Goal: Information Seeking & Learning: Understand process/instructions

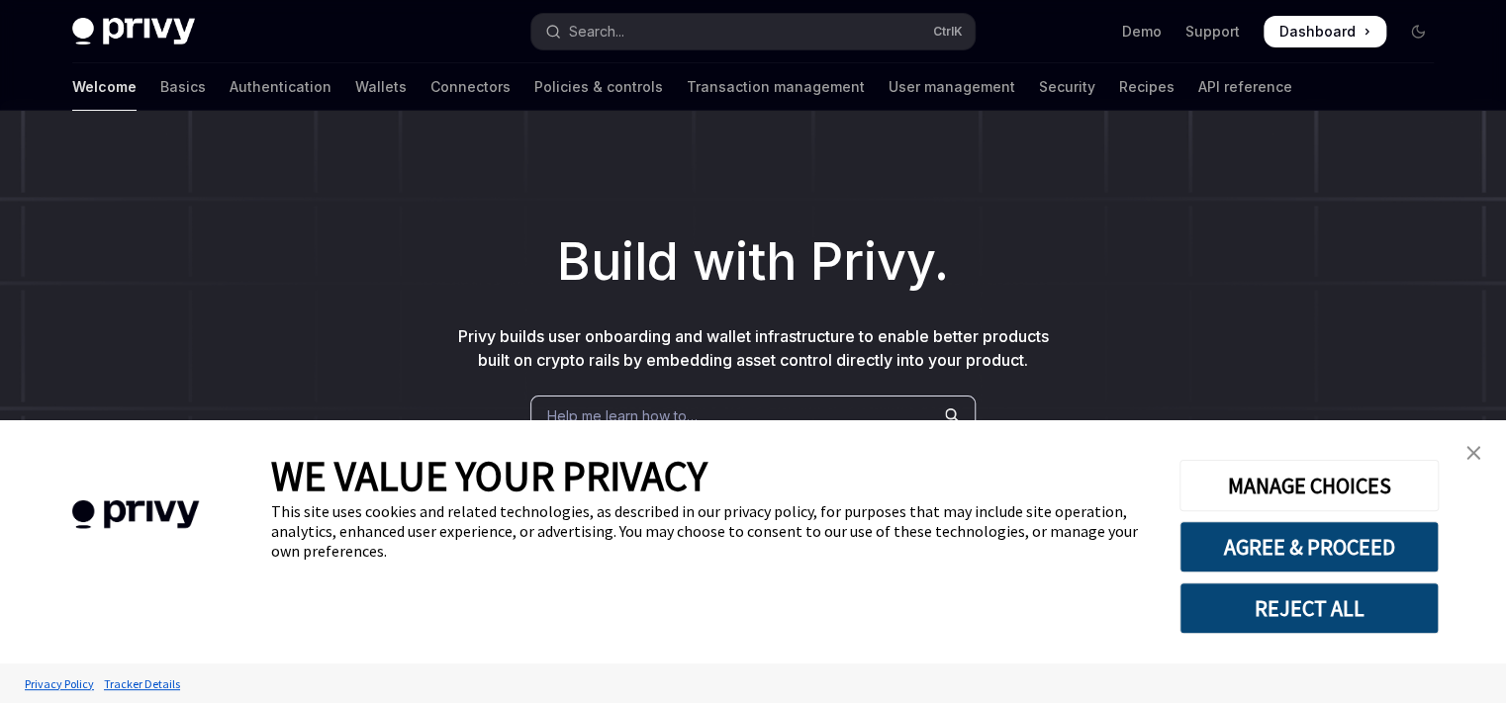
click at [1473, 460] on img "close banner" at bounding box center [1473, 453] width 14 height 14
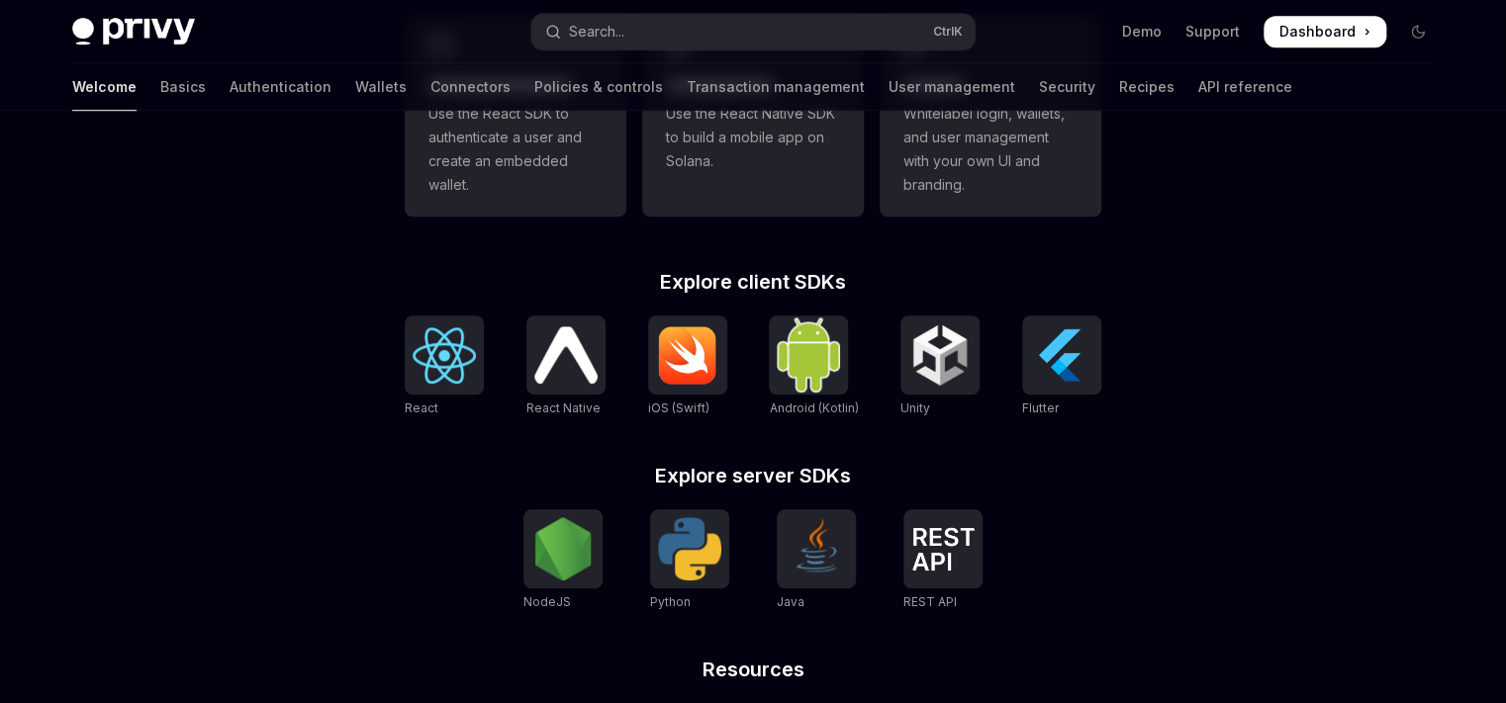
scroll to position [661, 0]
click at [597, 569] on div at bounding box center [562, 547] width 79 height 79
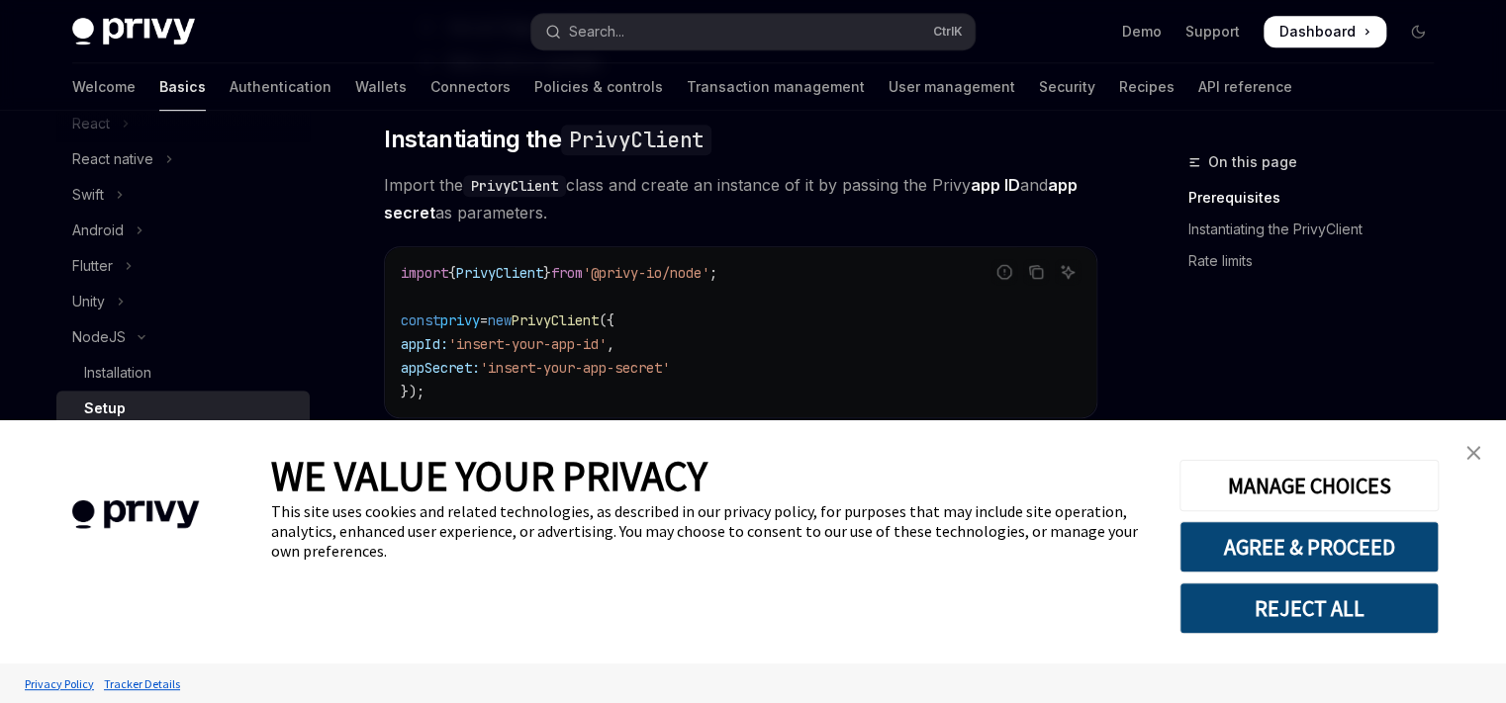
scroll to position [586, 0]
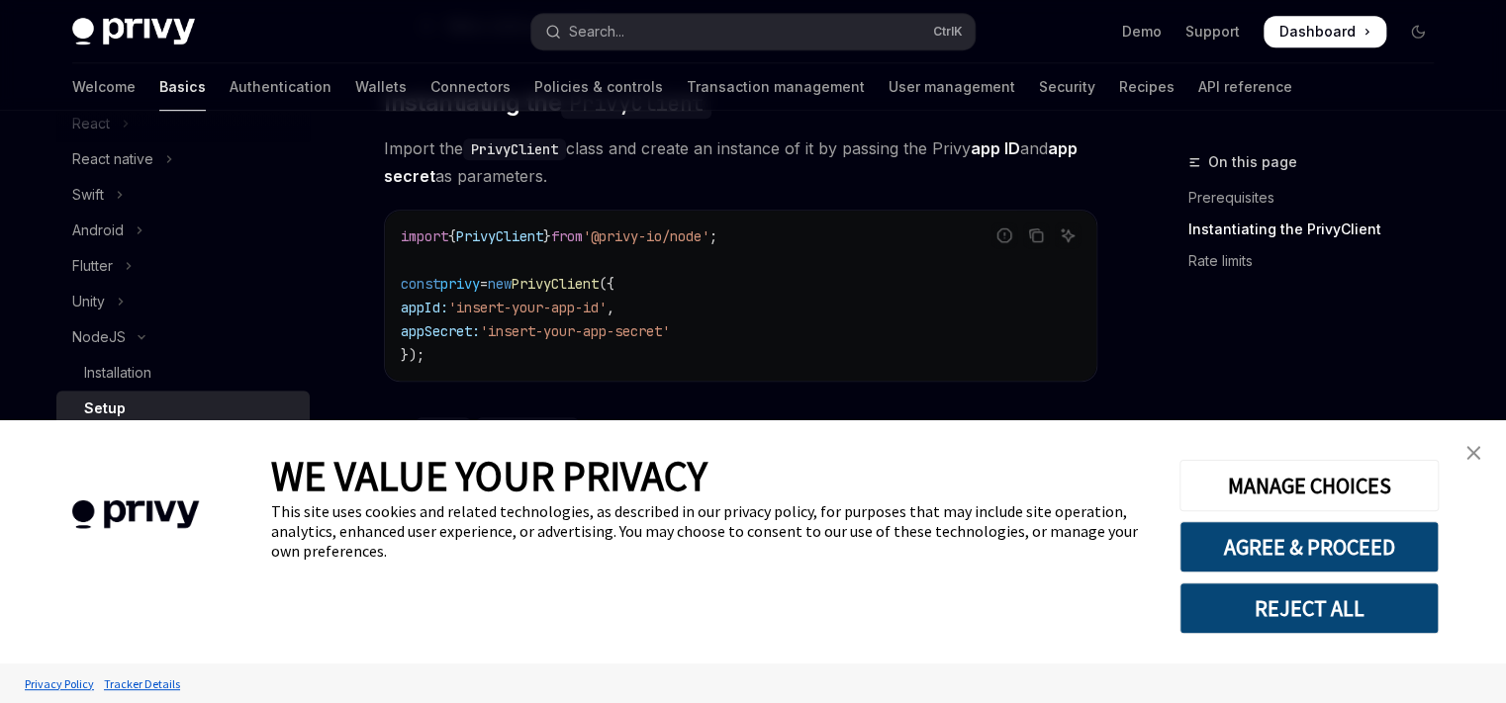
click at [1476, 448] on img "close banner" at bounding box center [1473, 453] width 14 height 14
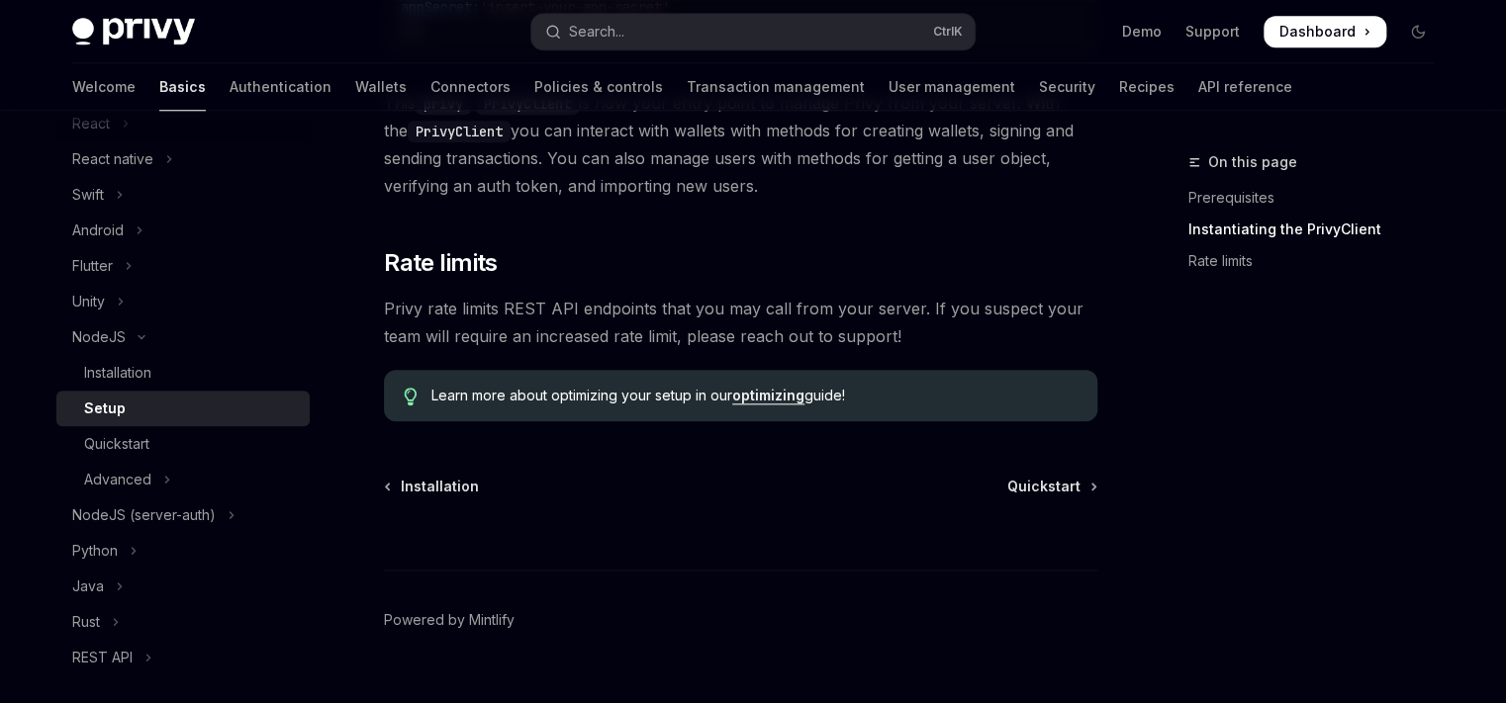
scroll to position [946, 0]
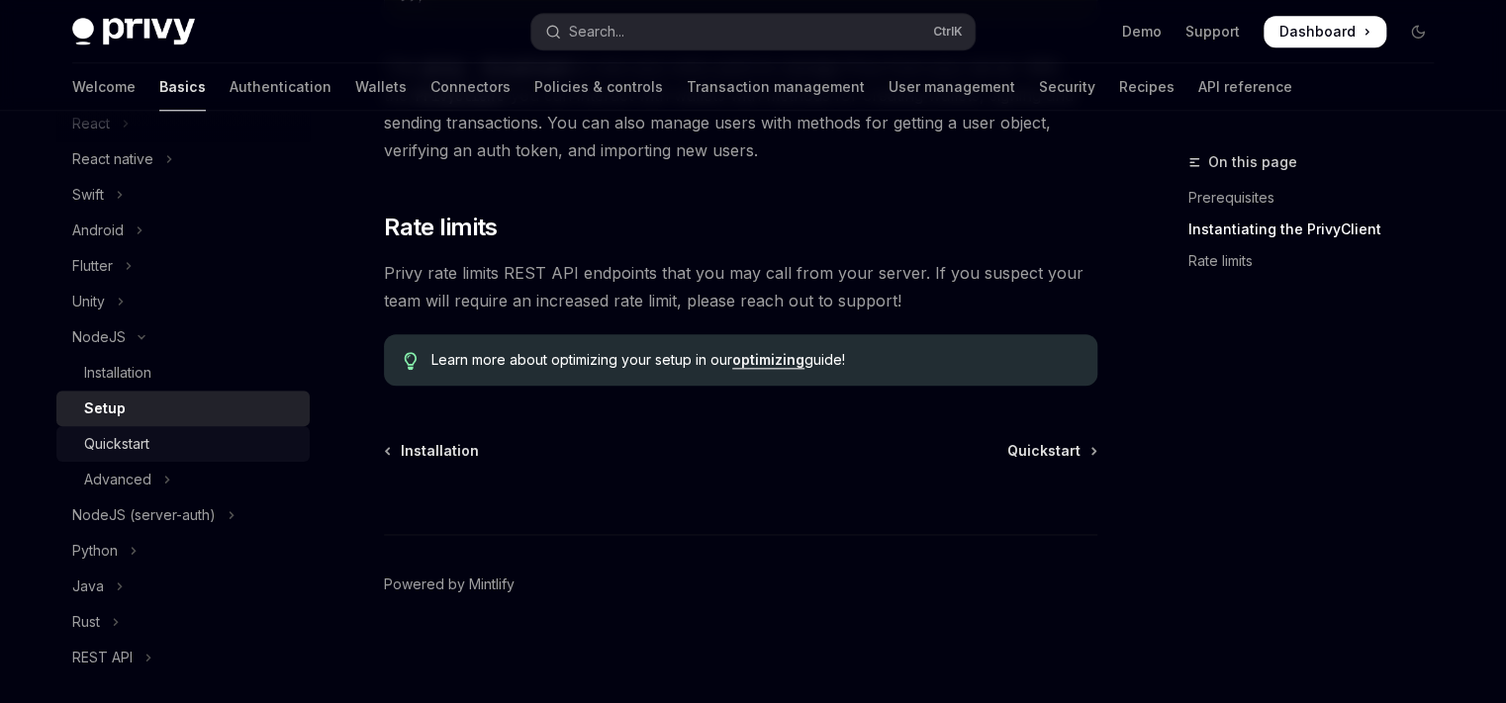
click at [220, 434] on div "Quickstart" at bounding box center [191, 444] width 214 height 24
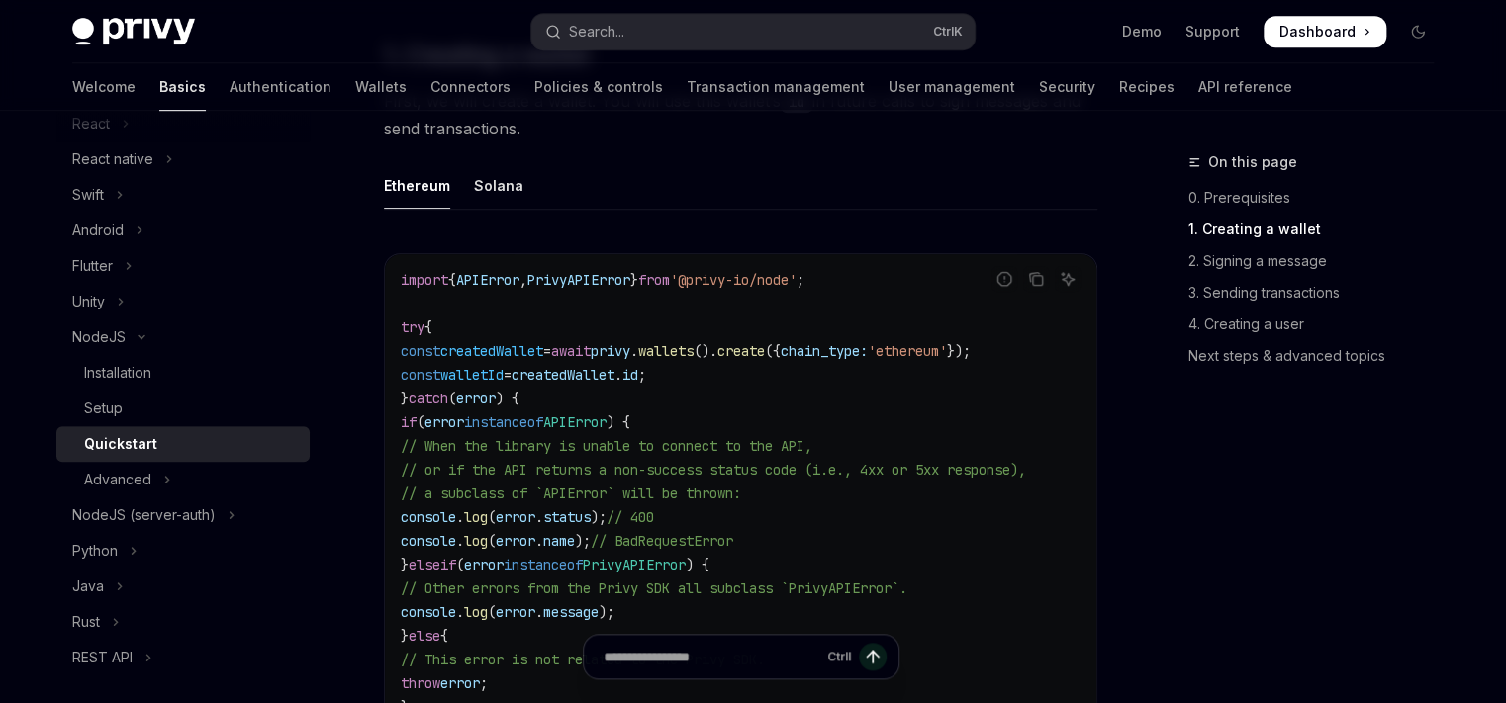
scroll to position [268, 0]
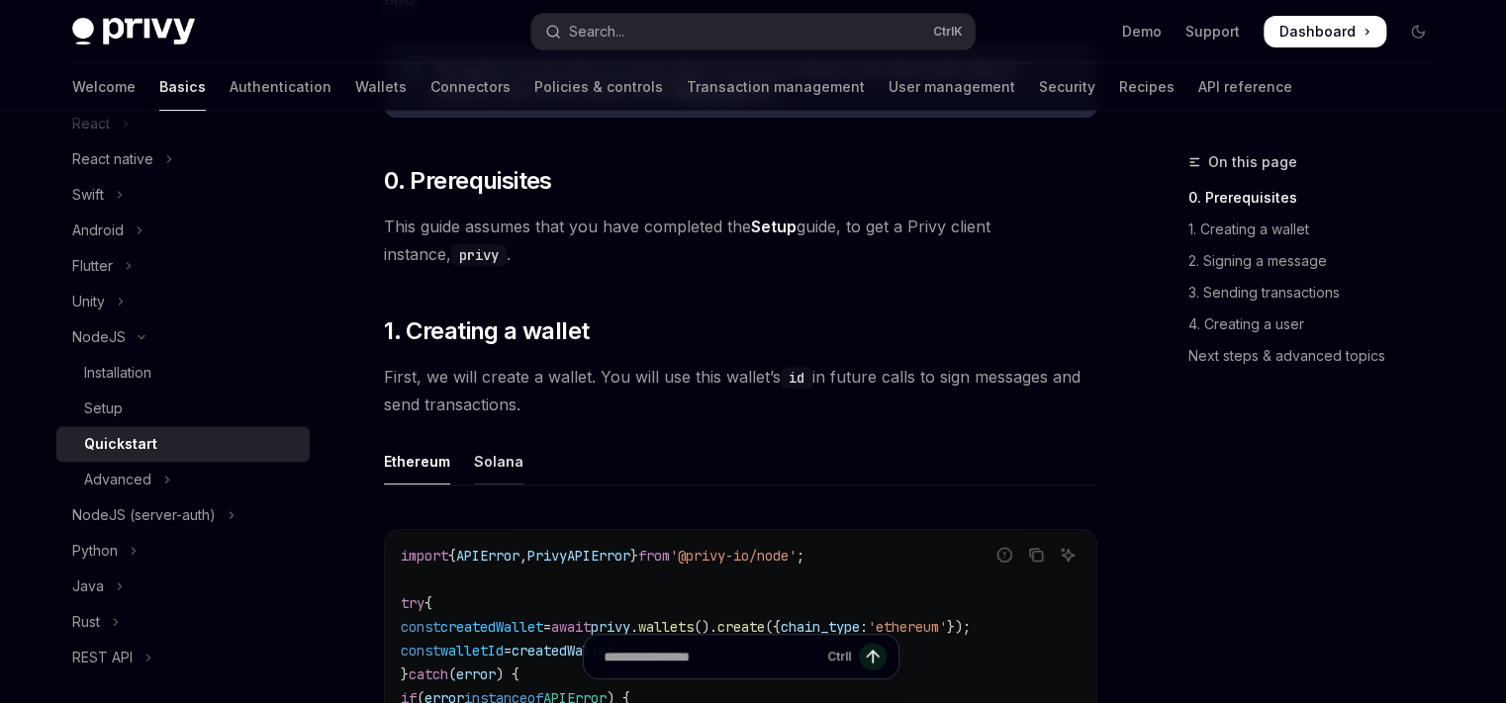
click at [511, 450] on div "Solana" at bounding box center [498, 461] width 49 height 46
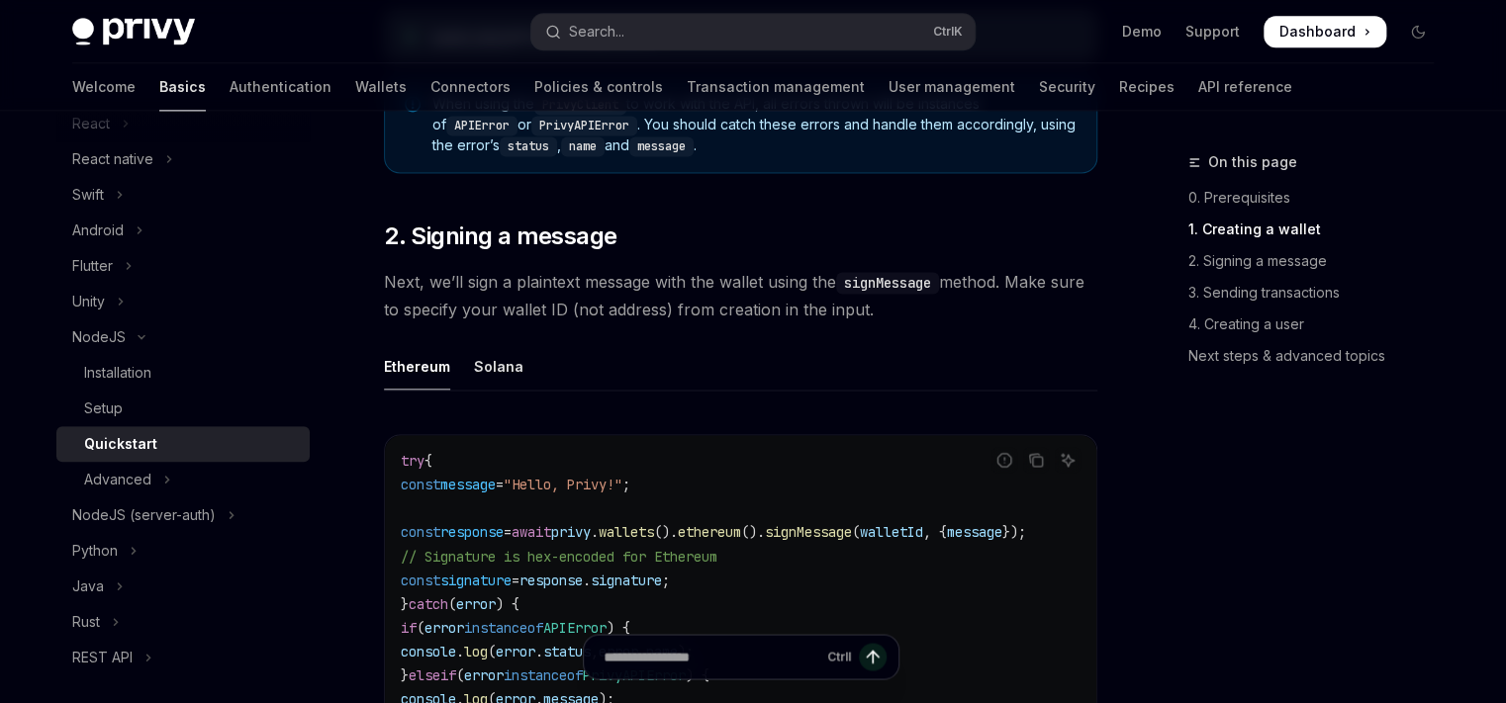
scroll to position [1344, 0]
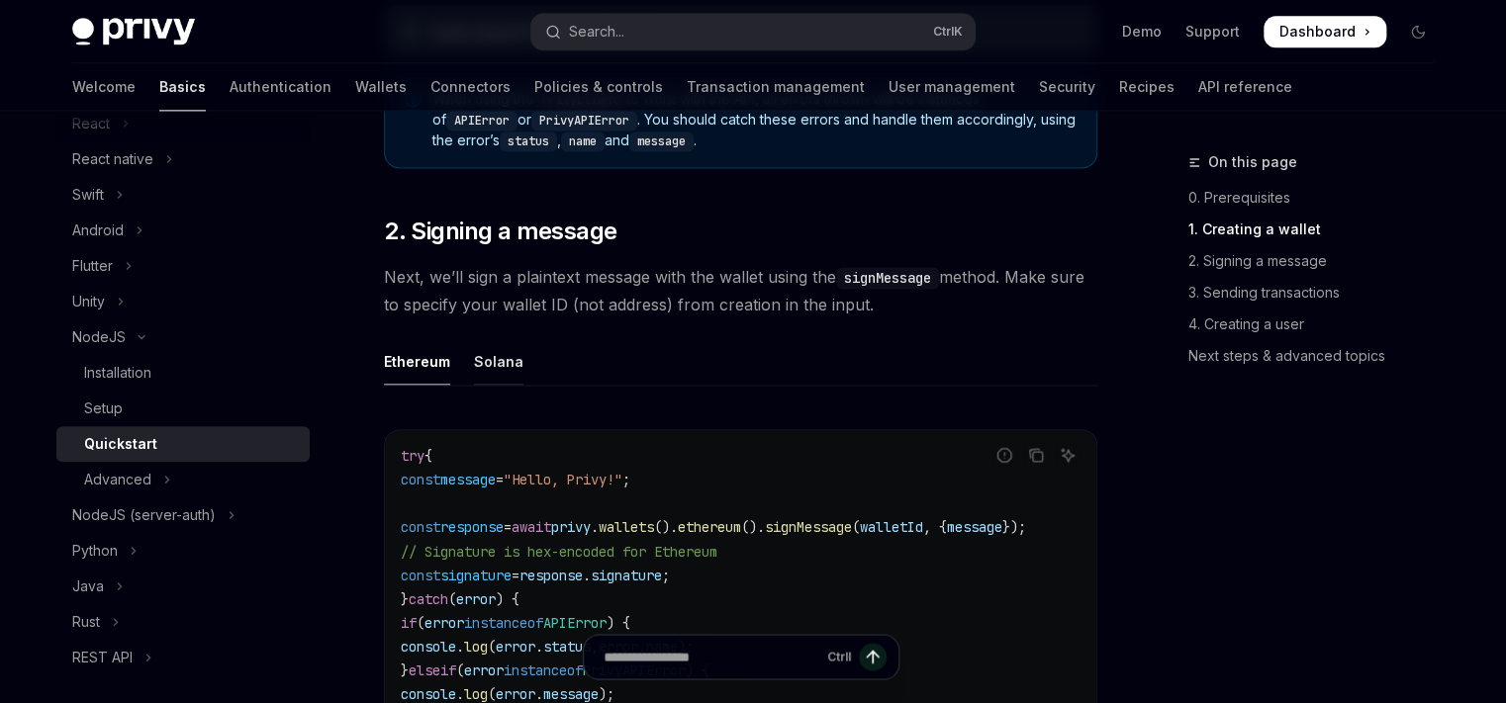
click at [480, 375] on div "Solana" at bounding box center [498, 361] width 49 height 46
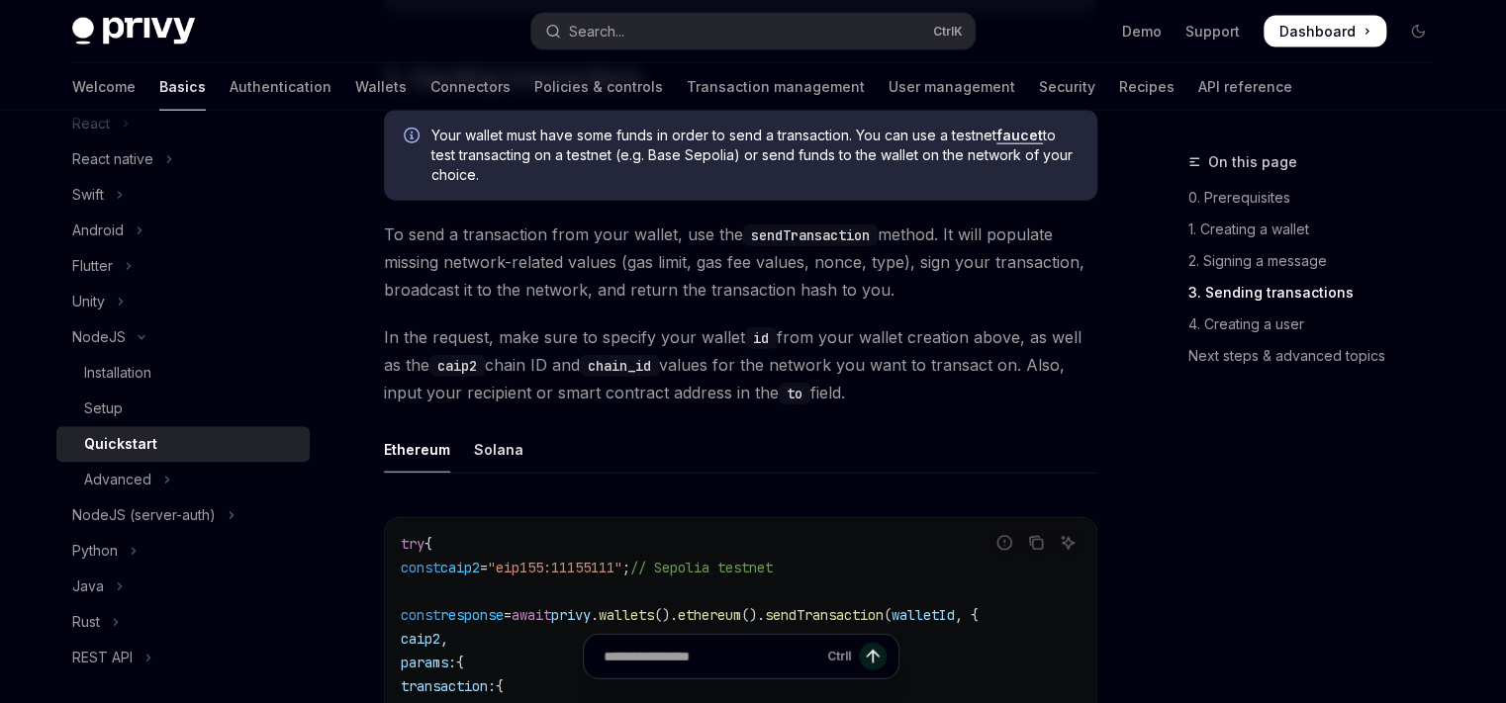
scroll to position [2295, 0]
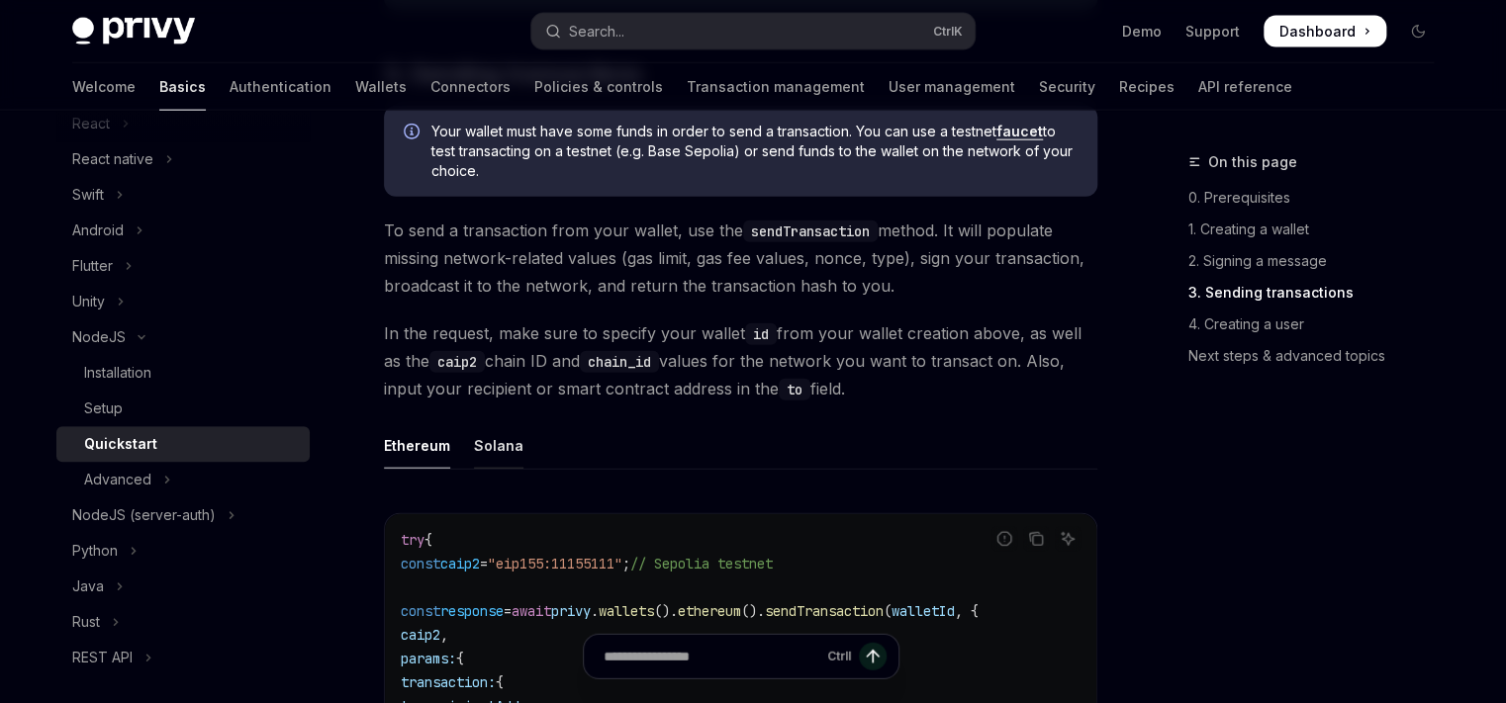
click at [512, 450] on div "Solana" at bounding box center [498, 445] width 49 height 46
type textarea "*"
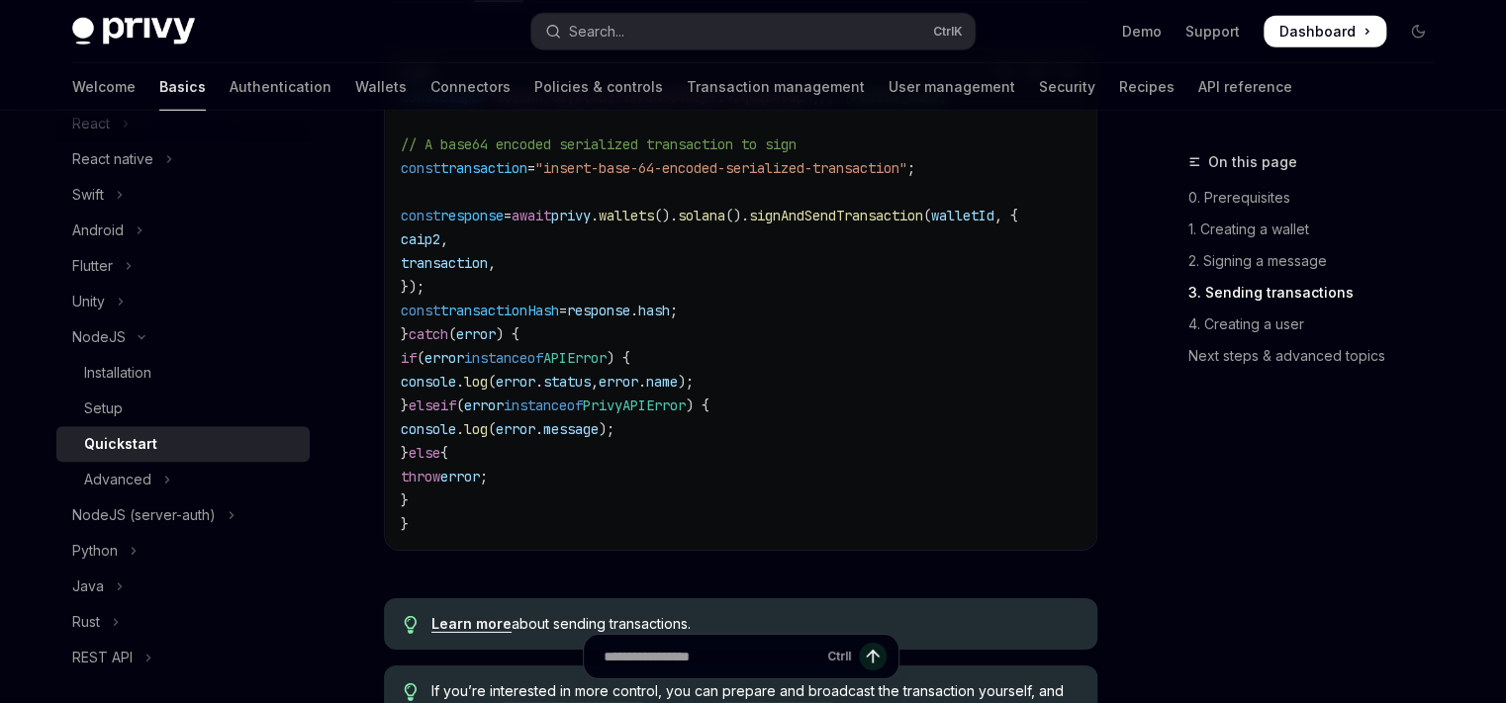
scroll to position [2945, 0]
